Goal: Entertainment & Leisure: Consume media (video, audio)

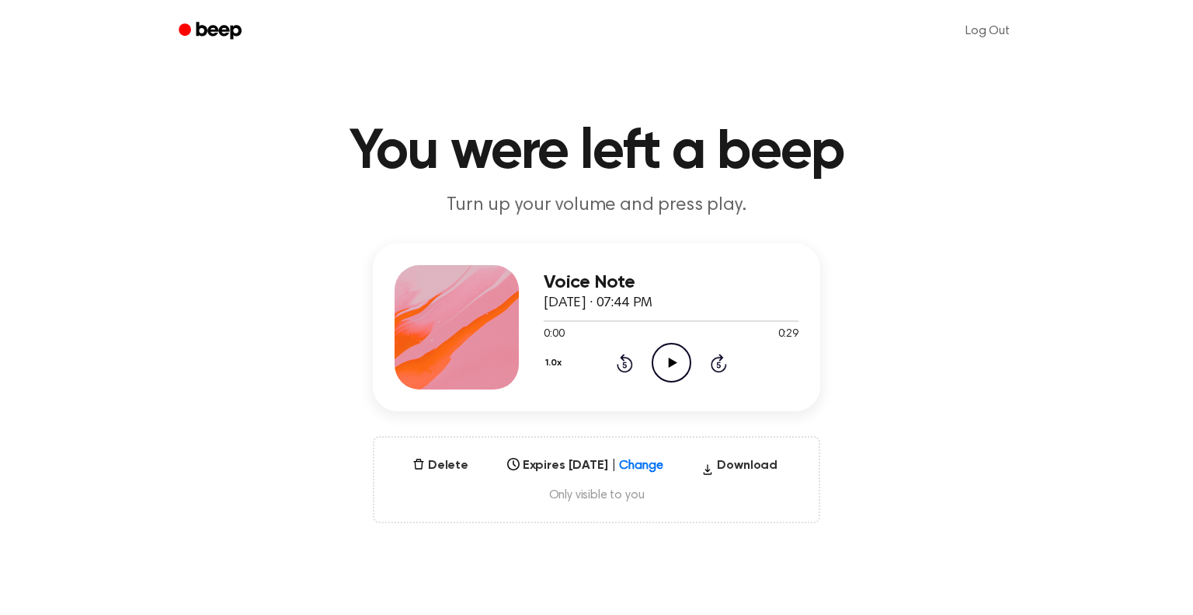
click at [628, 370] on icon at bounding box center [625, 362] width 16 height 19
drag, startPoint x: 536, startPoint y: 320, endPoint x: 558, endPoint y: 314, distance: 22.6
click at [558, 314] on div at bounding box center [671, 320] width 255 height 12
drag, startPoint x: 556, startPoint y: 315, endPoint x: 594, endPoint y: 329, distance: 39.8
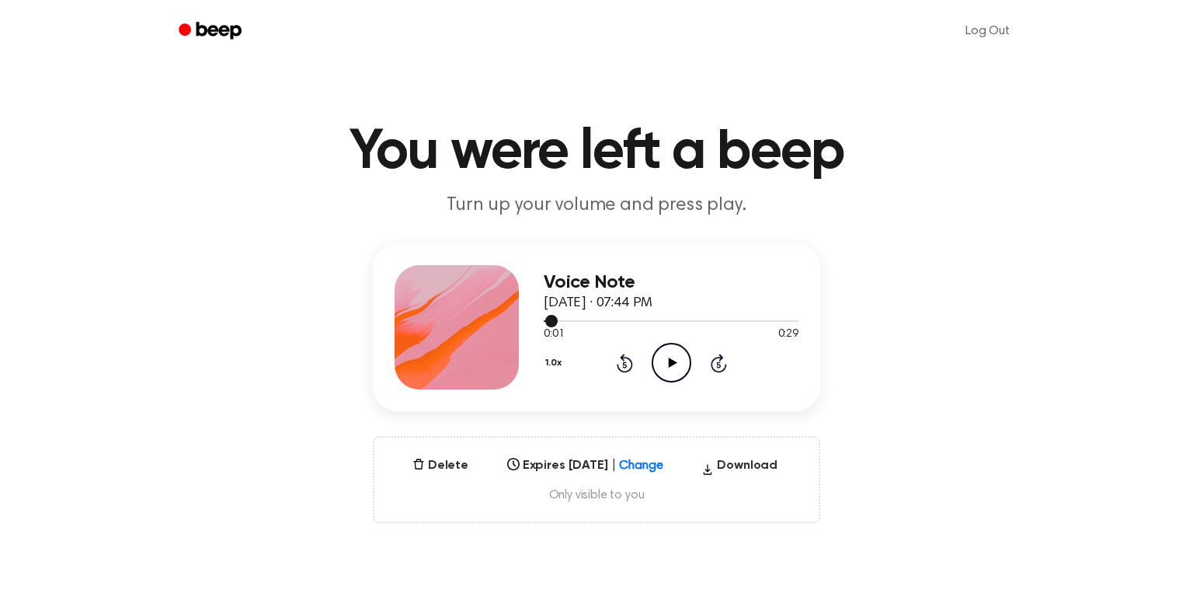
click at [601, 328] on div "0:01 0:29 Your browser does not support the [object Object] element." at bounding box center [671, 328] width 255 height 29
click at [548, 315] on span at bounding box center [551, 321] width 12 height 12
click at [662, 357] on icon "Play Audio" at bounding box center [672, 363] width 40 height 40
click at [256, 305] on div "Voice Note September 16, 2025 · 07:44 PM 0:00 0:29 Your browser does not suppor…" at bounding box center [597, 383] width 1156 height 280
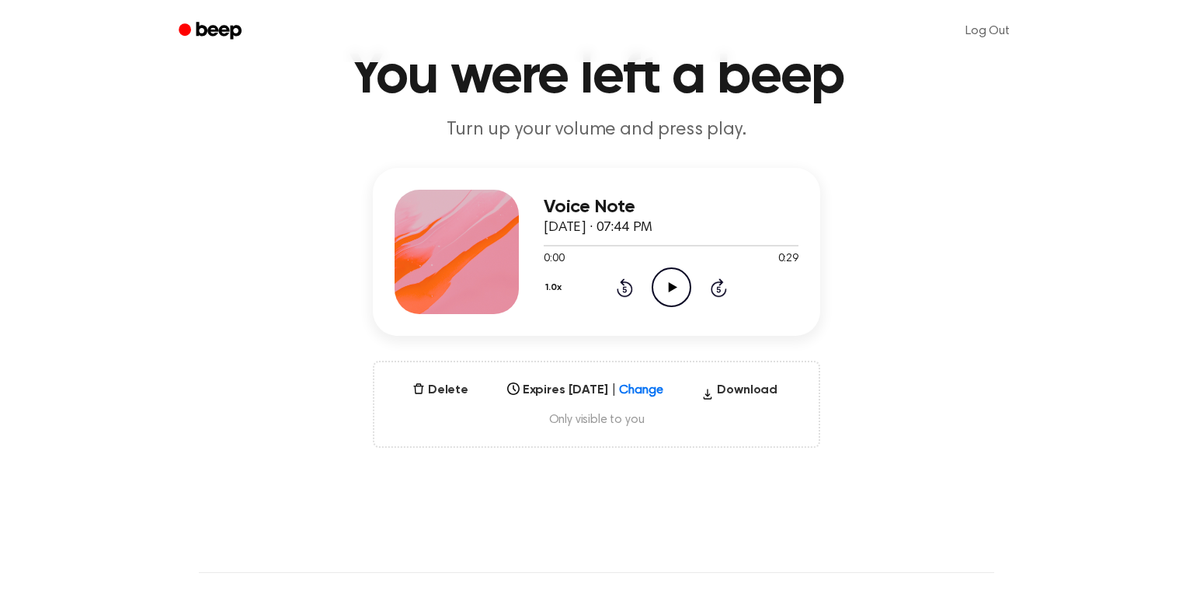
scroll to position [78, 0]
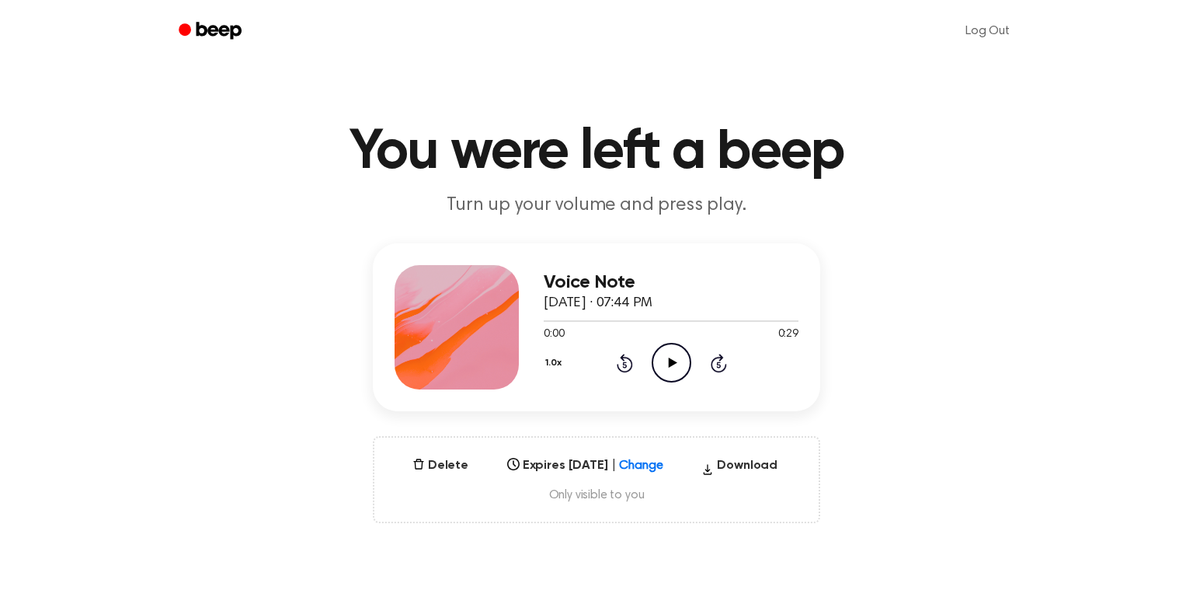
click at [673, 367] on icon "Play Audio" at bounding box center [672, 363] width 40 height 40
